Goal: Transaction & Acquisition: Purchase product/service

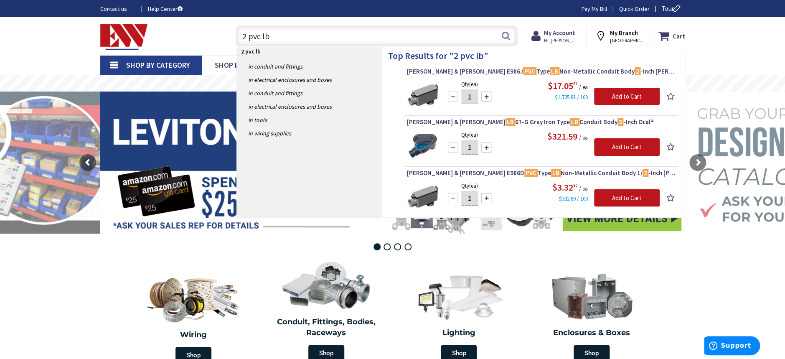
drag, startPoint x: 288, startPoint y: 32, endPoint x: 165, endPoint y: 31, distance: 122.9
click at [166, 32] on div "Toggle Nav 2 pvc lb 2 pvc lb Search Cart My Cart Close" at bounding box center [393, 36] width 598 height 28
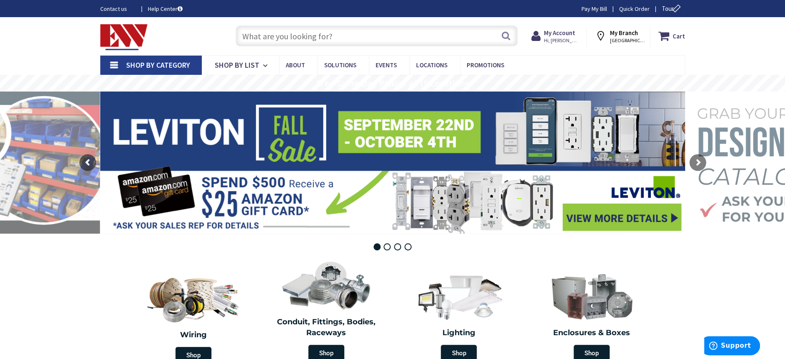
click at [266, 36] on input "text" at bounding box center [377, 35] width 282 height 21
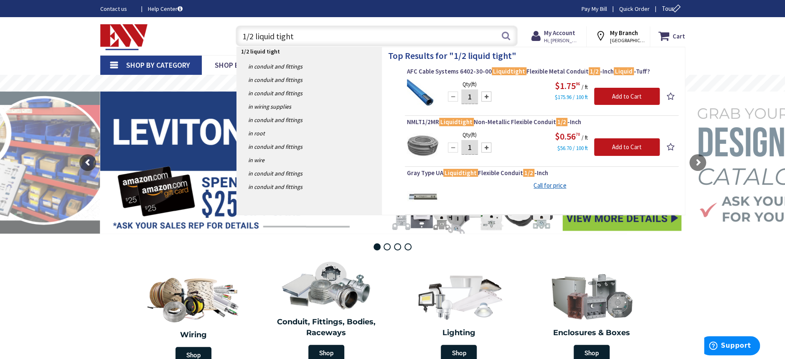
type input "1/2 liquid tight"
drag, startPoint x: 306, startPoint y: 37, endPoint x: 190, endPoint y: 27, distance: 116.6
click at [191, 31] on div "Toggle Nav 1/2 liquid tight 1/2 liquid tight Search Cart My Cart Close You have…" at bounding box center [393, 36] width 598 height 28
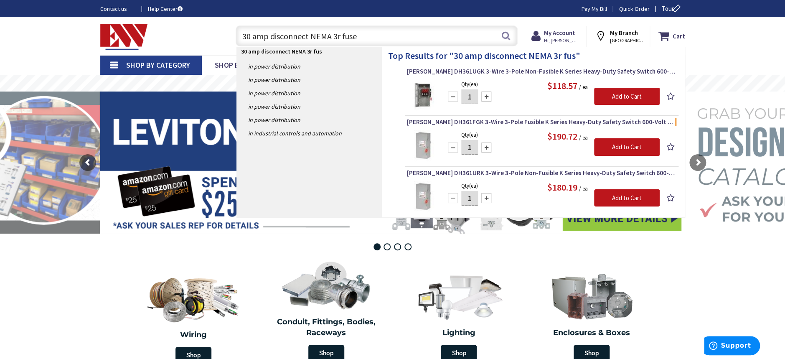
type input "30 amp disconnect NEMA 3r fused"
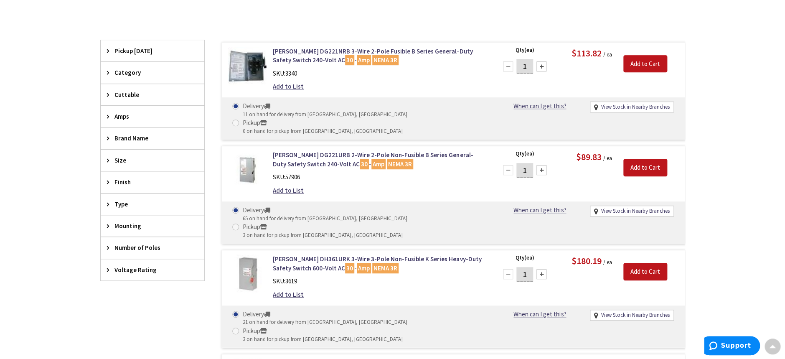
scroll to position [224, 0]
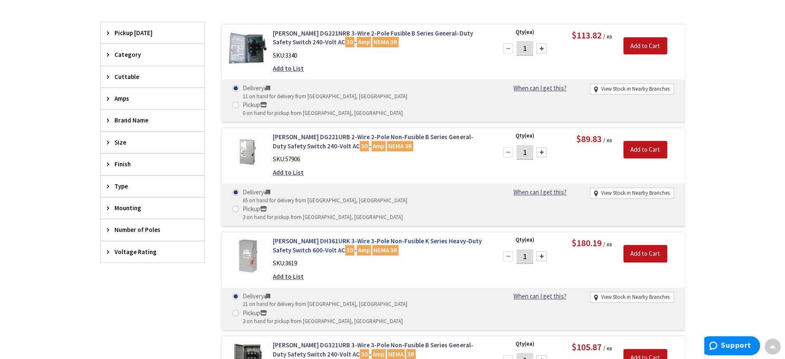
type input "[GEOGRAPHIC_DATA], [GEOGRAPHIC_DATA]"
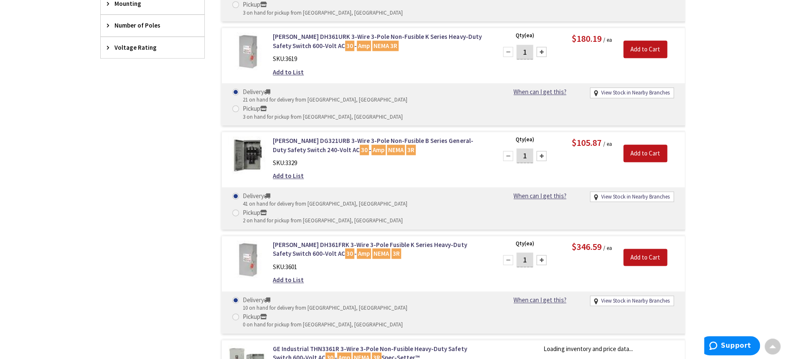
scroll to position [447, 0]
